Goal: Check status: Check status

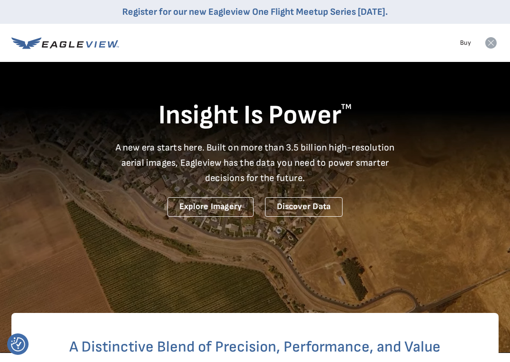
click at [491, 41] on icon at bounding box center [491, 42] width 11 height 11
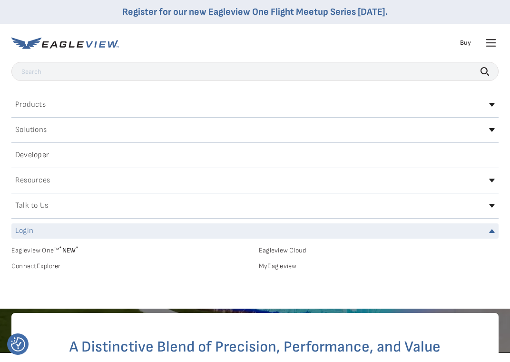
click at [287, 265] on link "MyEagleview" at bounding box center [379, 266] width 240 height 9
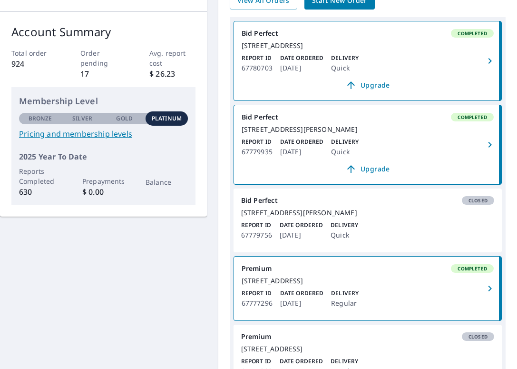
scroll to position [129, 0]
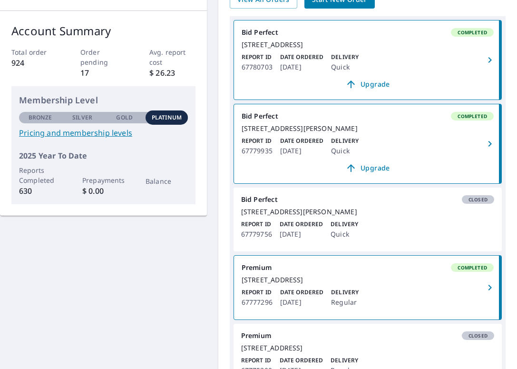
click at [343, 298] on link "Premium Completed 2830 Monterey Road Batavia, OH 45103 Report ID 67777296 Date …" at bounding box center [368, 288] width 268 height 64
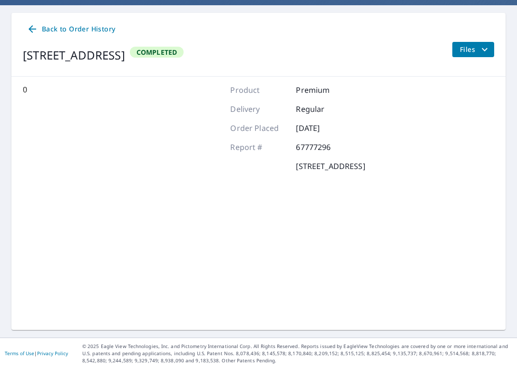
scroll to position [82, 0]
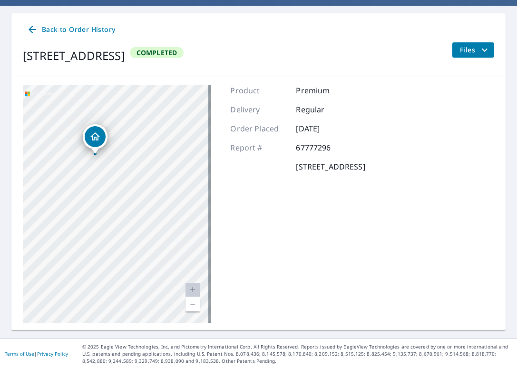
drag, startPoint x: 129, startPoint y: 206, endPoint x: 266, endPoint y: 205, distance: 136.6
click at [266, 205] on div "2830 Monterey Road Batavia, OH 45103 Aerial Road A standard road map Aerial A d…" at bounding box center [258, 203] width 495 height 253
drag, startPoint x: 300, startPoint y: 203, endPoint x: 254, endPoint y: 203, distance: 46.2
click at [365, 215] on div "Product Premium Delivery Regular Order Placed Oct 08, 2025 Report # 67777296 28…" at bounding box center [297, 204] width 135 height 238
drag, startPoint x: 172, startPoint y: 265, endPoint x: 366, endPoint y: 294, distance: 196.4
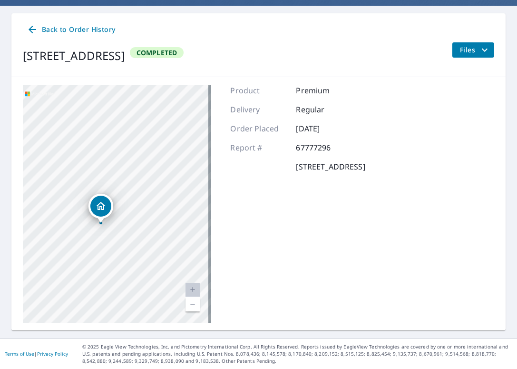
click at [374, 298] on div "2830 Monterey Road Batavia, OH 45103 Aerial Road A standard road map Aerial A d…" at bounding box center [258, 203] width 495 height 253
drag, startPoint x: 327, startPoint y: 151, endPoint x: 219, endPoint y: 115, distance: 114.4
click at [328, 151] on p "67777296" at bounding box center [324, 147] width 57 height 11
click at [69, 33] on span "Back to Order History" at bounding box center [71, 30] width 89 height 12
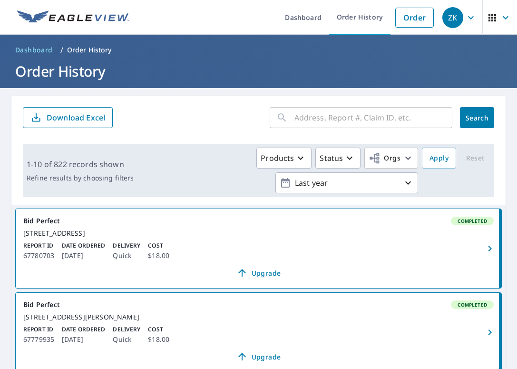
scroll to position [202, 0]
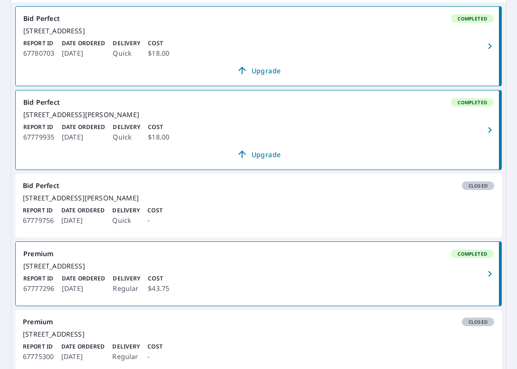
click at [100, 270] on div "2830 Monterey Road Batavia, OH 45103" at bounding box center [258, 266] width 471 height 9
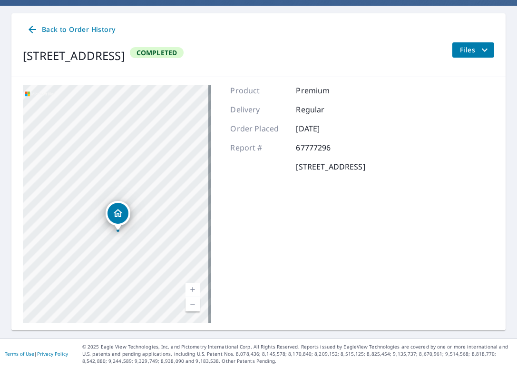
click at [186, 126] on div "2830 Monterey Road Batavia, OH 45103" at bounding box center [117, 204] width 188 height 238
drag, startPoint x: 112, startPoint y: 240, endPoint x: 46, endPoint y: 316, distance: 100.5
click at [45, 318] on div "2830 Monterey Road Batavia, OH 45103" at bounding box center [117, 204] width 188 height 238
drag, startPoint x: 83, startPoint y: 224, endPoint x: 99, endPoint y: 156, distance: 69.6
click at [107, 160] on div "2830 Monterey Road Batavia, OH 45103" at bounding box center [117, 204] width 188 height 238
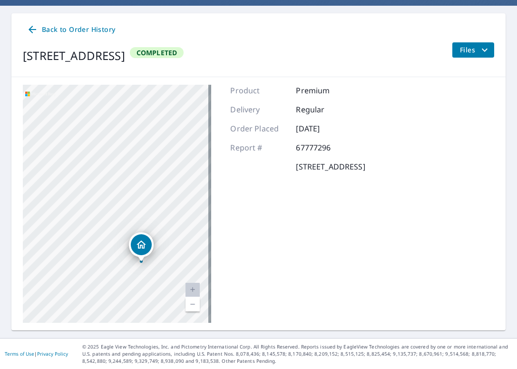
drag, startPoint x: 124, startPoint y: 173, endPoint x: 113, endPoint y: 306, distance: 133.7
click at [113, 307] on div "2830 Monterey Road Batavia, OH 45103" at bounding box center [117, 204] width 188 height 238
drag, startPoint x: 109, startPoint y: 207, endPoint x: 149, endPoint y: 258, distance: 65.8
click at [147, 250] on div "2830 Monterey Road Batavia, OH 45103" at bounding box center [117, 204] width 188 height 238
drag, startPoint x: 172, startPoint y: 296, endPoint x: 171, endPoint y: 291, distance: 5.0
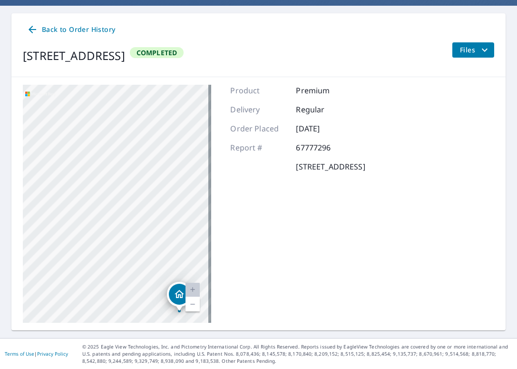
click at [171, 291] on div "Dropped pin, building 1, Residential property, 2830 Monterey Road Batavia, OH 4…" at bounding box center [179, 294] width 21 height 21
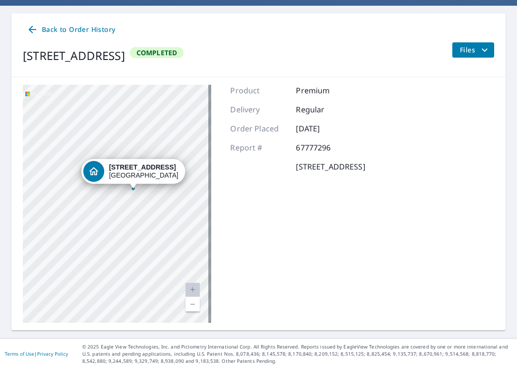
drag, startPoint x: 175, startPoint y: 294, endPoint x: 190, endPoint y: 293, distance: 15.2
click at [196, 301] on div "2830 Monterey Road Batavia, OH 45103 Aerial Road A standard road map Aerial A d…" at bounding box center [117, 204] width 188 height 238
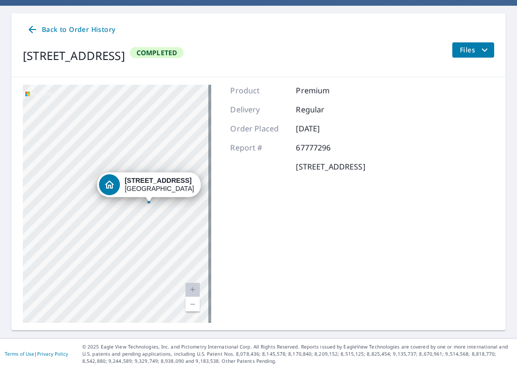
drag, startPoint x: 328, startPoint y: 245, endPoint x: 322, endPoint y: 212, distance: 33.0
click at [329, 244] on div "Product Premium Delivery Regular Order Placed Oct 08, 2025 Report # 67777296 28…" at bounding box center [297, 204] width 135 height 238
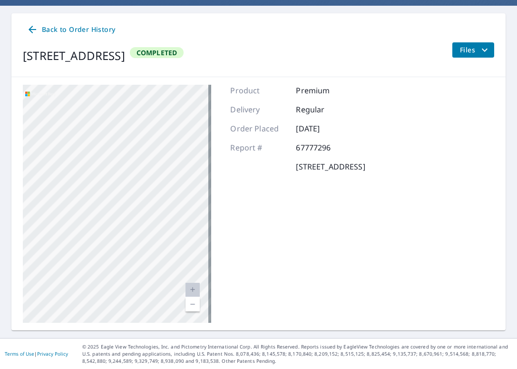
click at [50, 28] on span "Back to Order History" at bounding box center [71, 30] width 89 height 12
